Goal: Check status: Check status

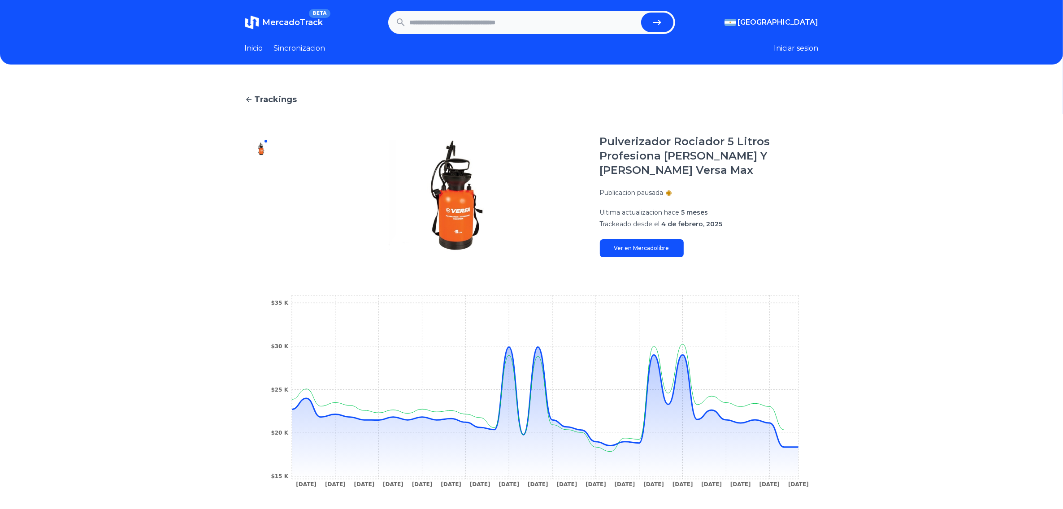
scroll to position [56, 0]
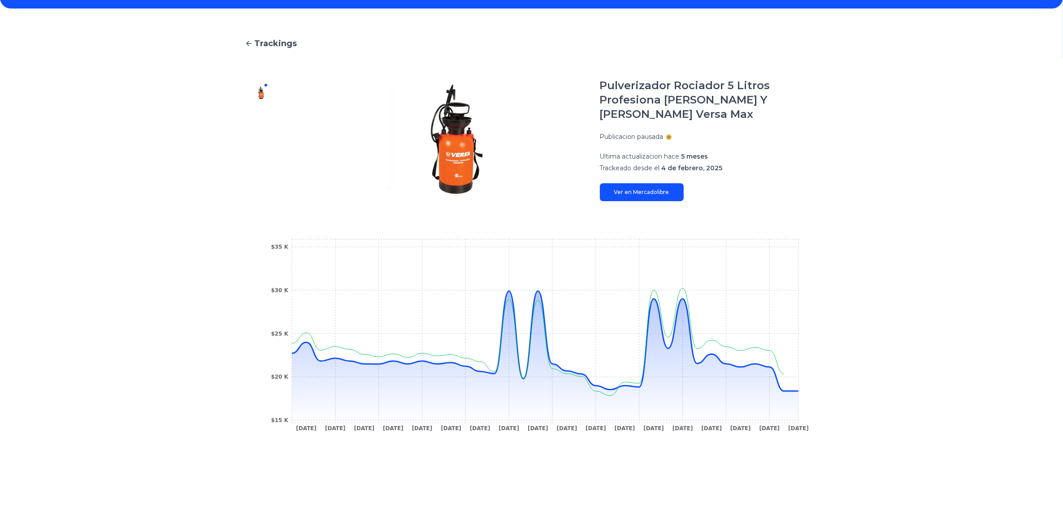
click at [669, 193] on link "Ver en Mercadolibre" at bounding box center [642, 192] width 84 height 18
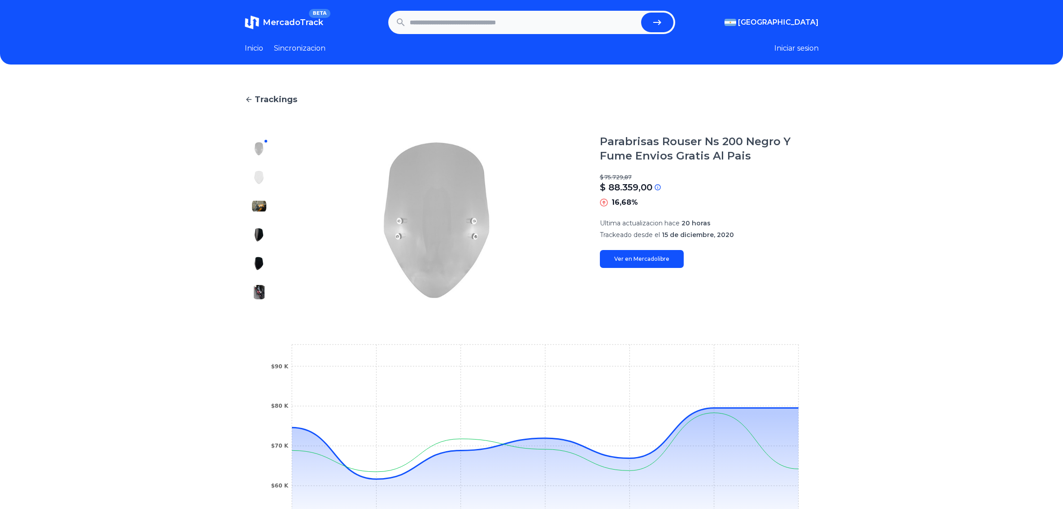
scroll to position [112, 0]
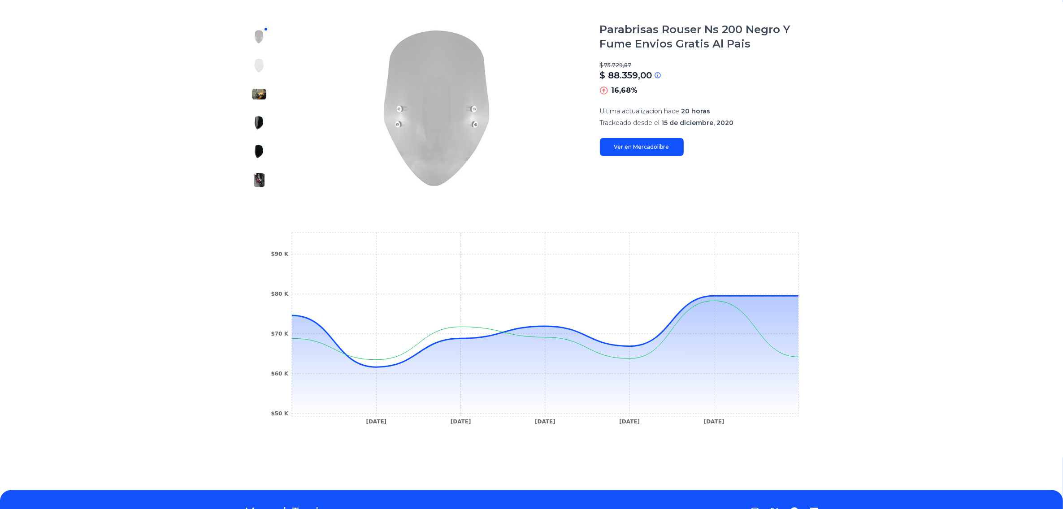
drag, startPoint x: 0, startPoint y: 0, endPoint x: 664, endPoint y: 144, distance: 679.0
click at [664, 144] on link "Ver en Mercadolibre" at bounding box center [642, 147] width 84 height 18
